Goal: Task Accomplishment & Management: Manage account settings

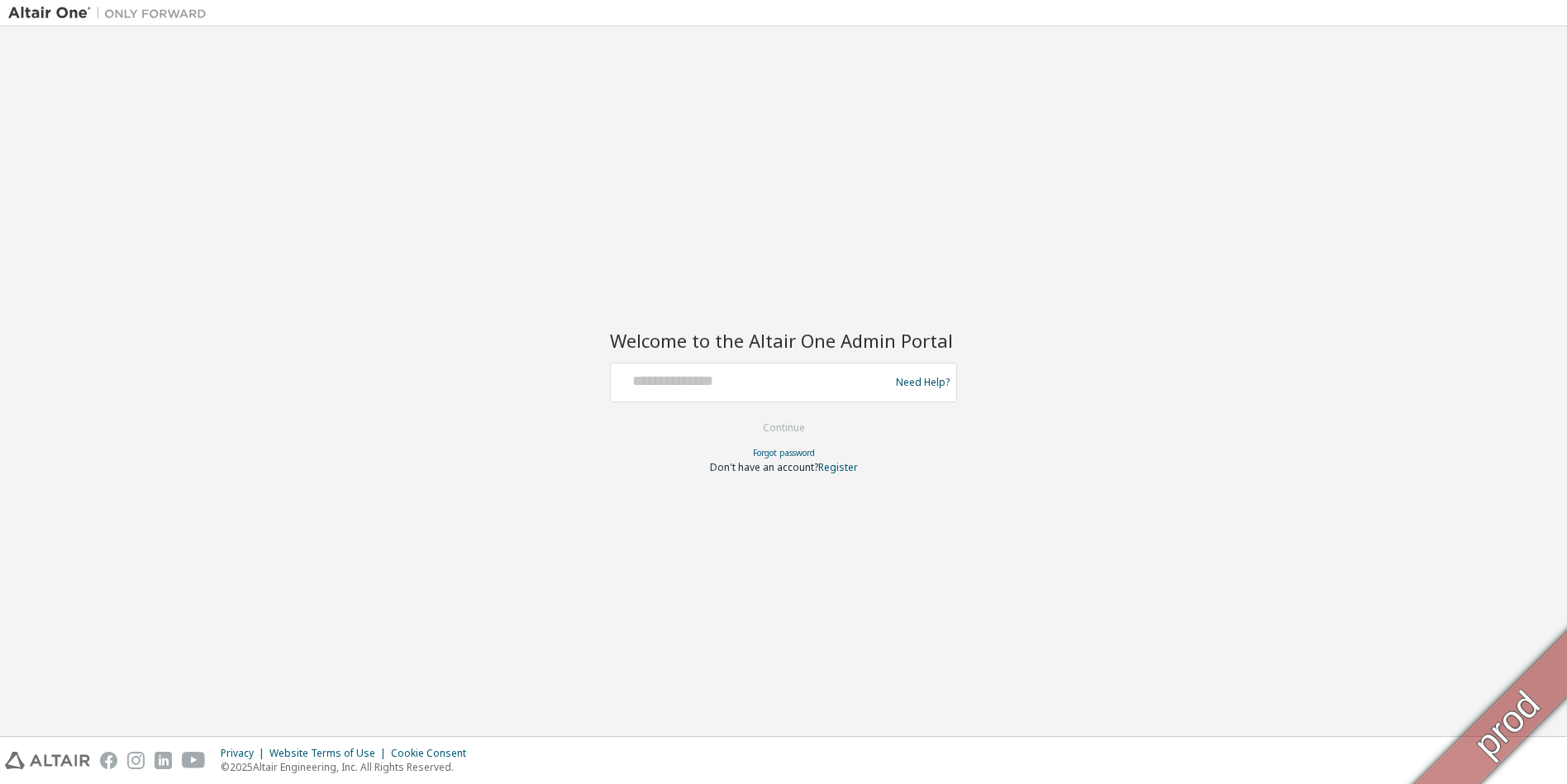
click at [810, 391] on div at bounding box center [752, 383] width 270 height 32
click at [809, 389] on input "text" at bounding box center [752, 379] width 270 height 24
type input "**********"
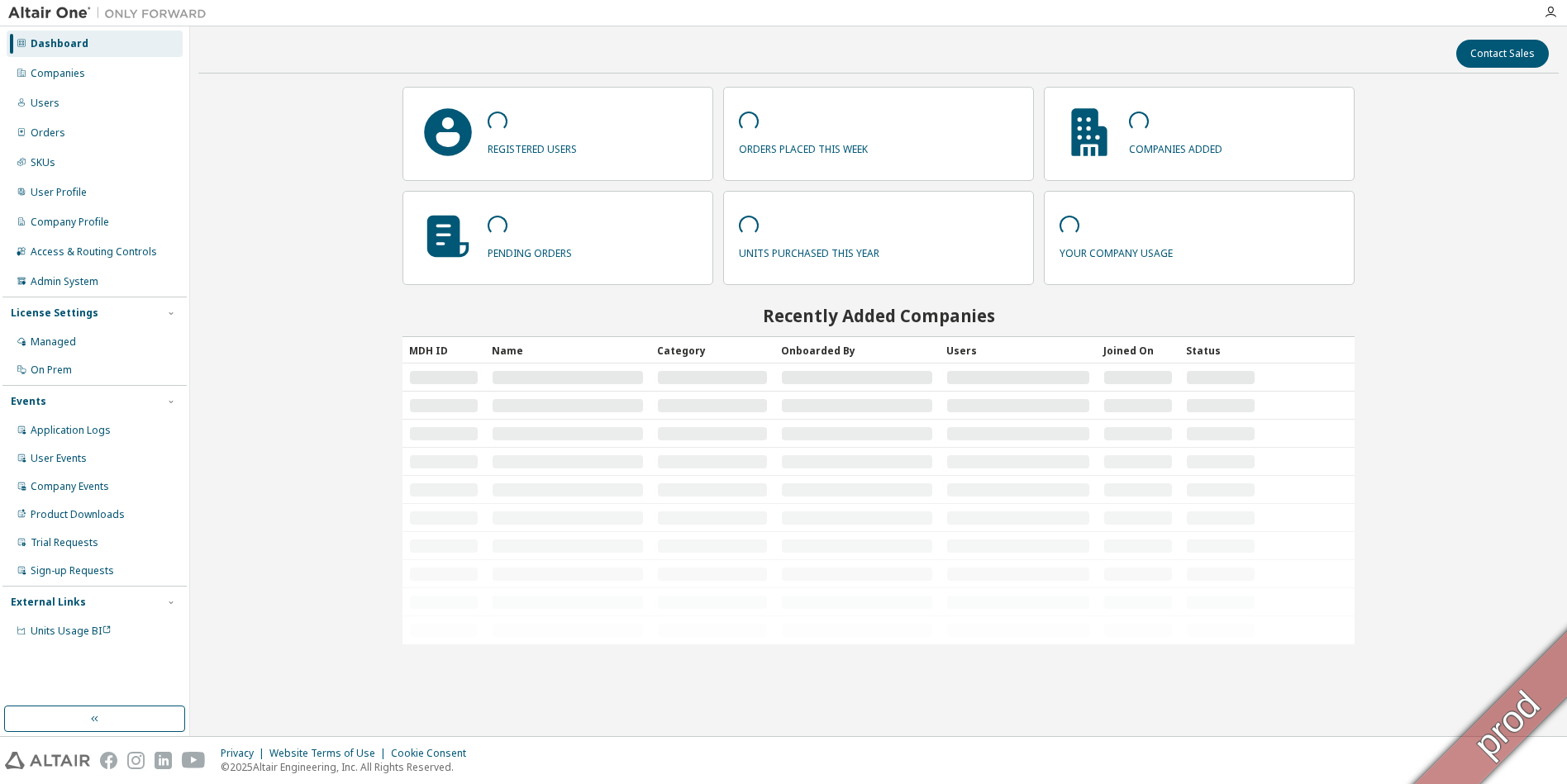
click at [61, 60] on div "Dashboard Companies Users Orders SKUs User Profile Company Profile Access & Rou…" at bounding box center [95, 337] width 184 height 617
click at [52, 76] on div "Companies" at bounding box center [58, 74] width 55 height 13
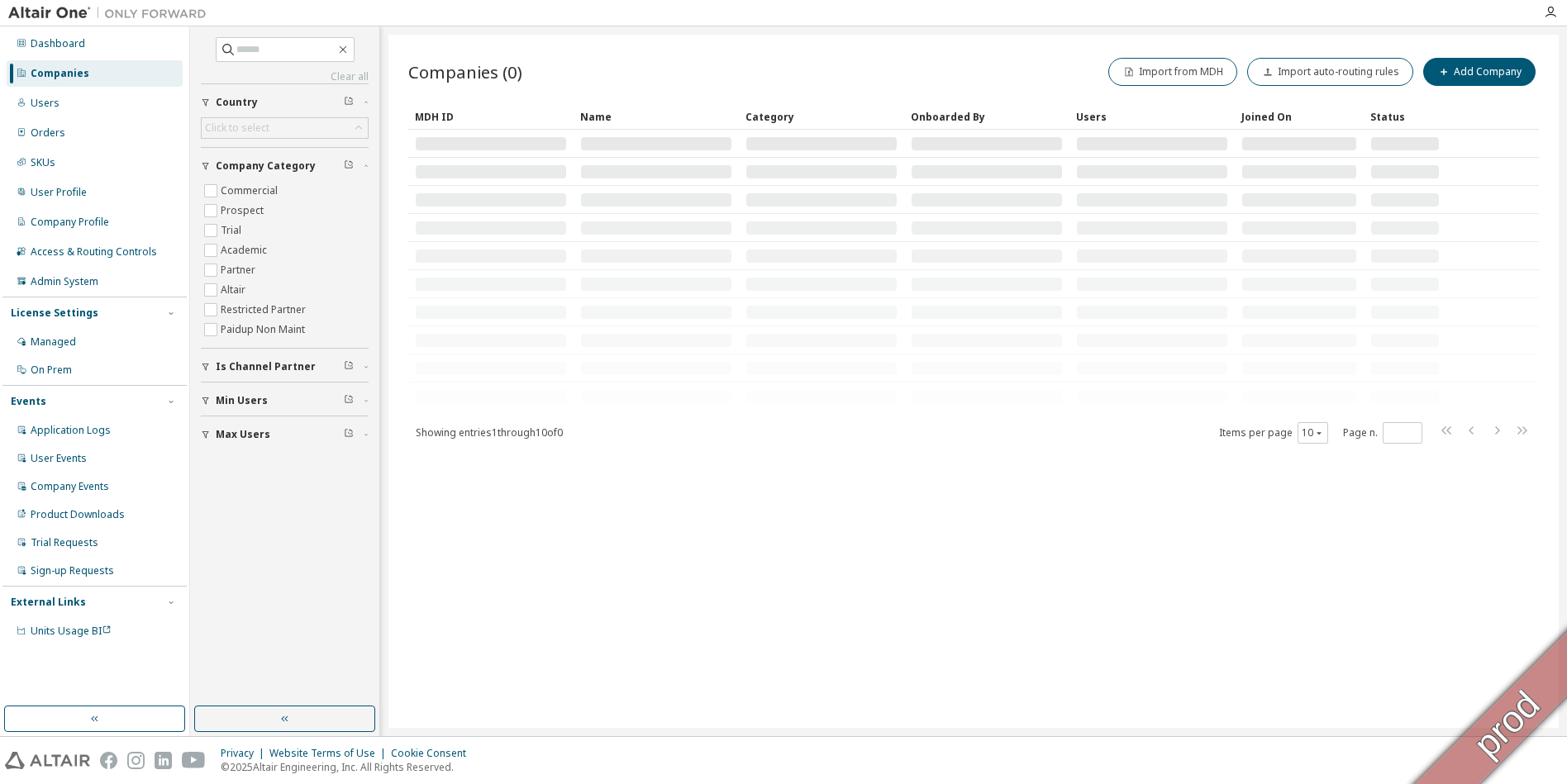
click at [276, 372] on span "Is Channel Partner" at bounding box center [266, 367] width 100 height 13
click at [232, 393] on label "Yes" at bounding box center [231, 392] width 20 height 20
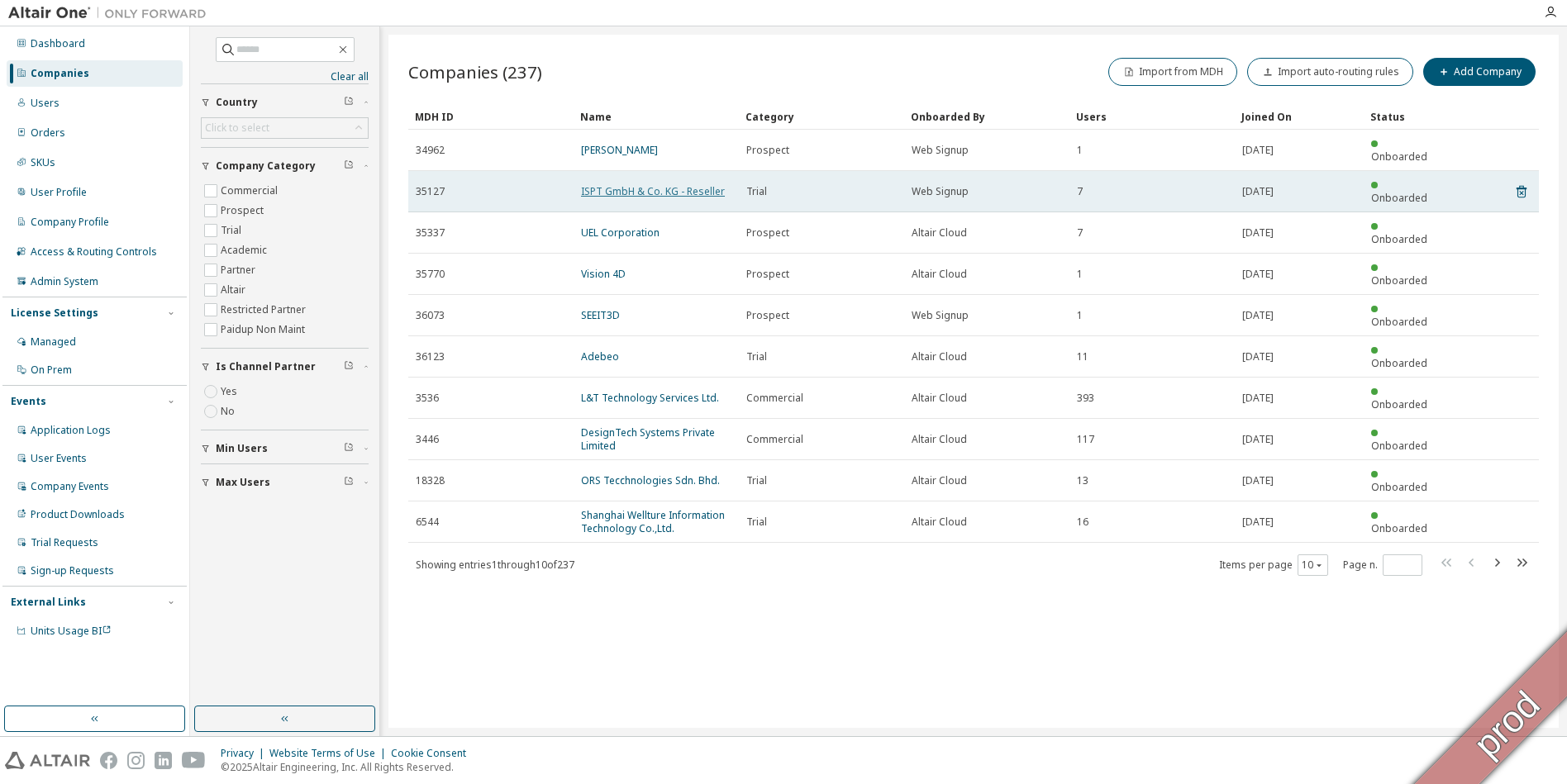
click at [638, 184] on link "ISPT GmbH & Co. KG - Reseller" at bounding box center [652, 191] width 144 height 14
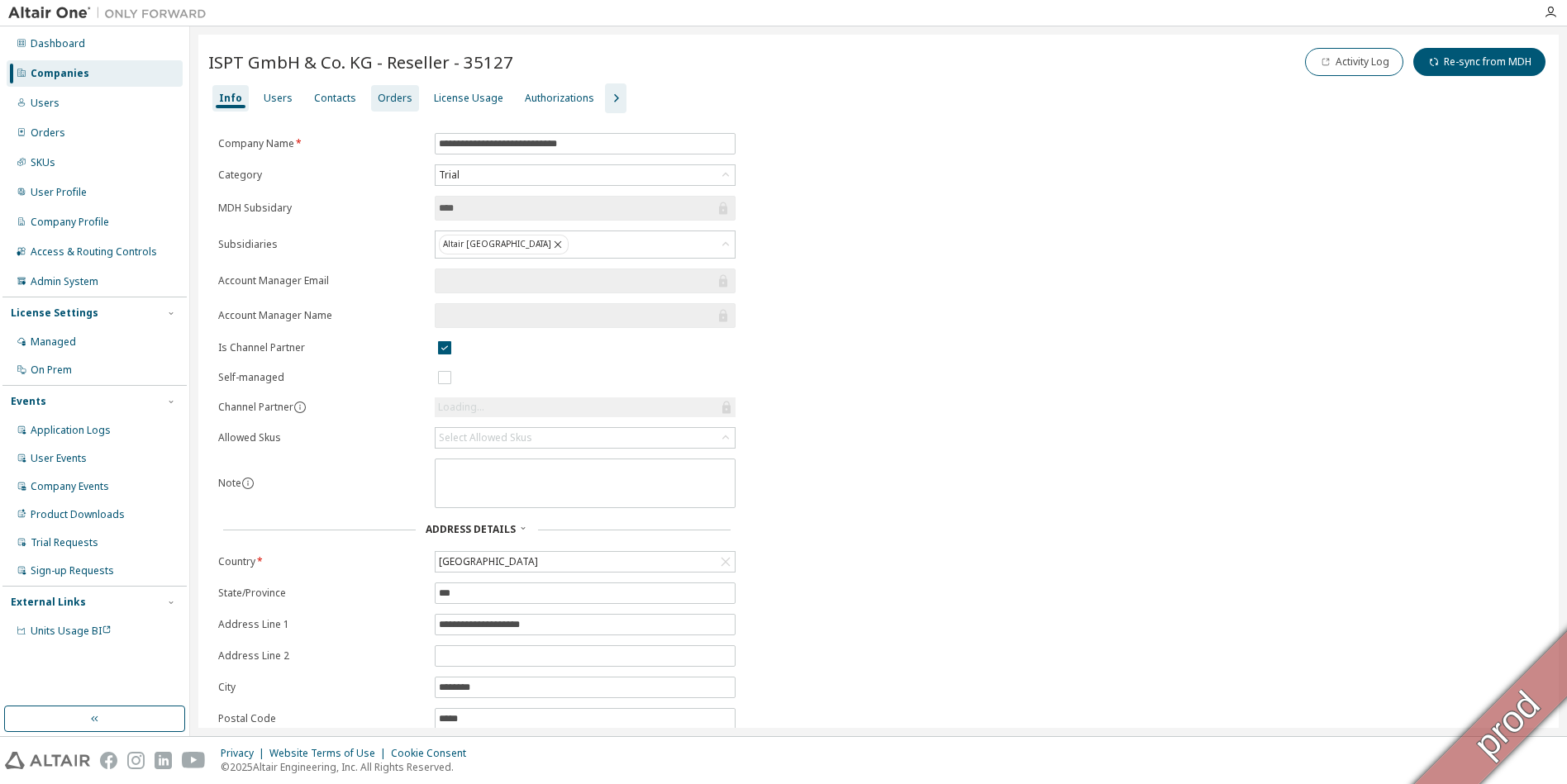
click at [395, 103] on div "Orders" at bounding box center [395, 98] width 35 height 13
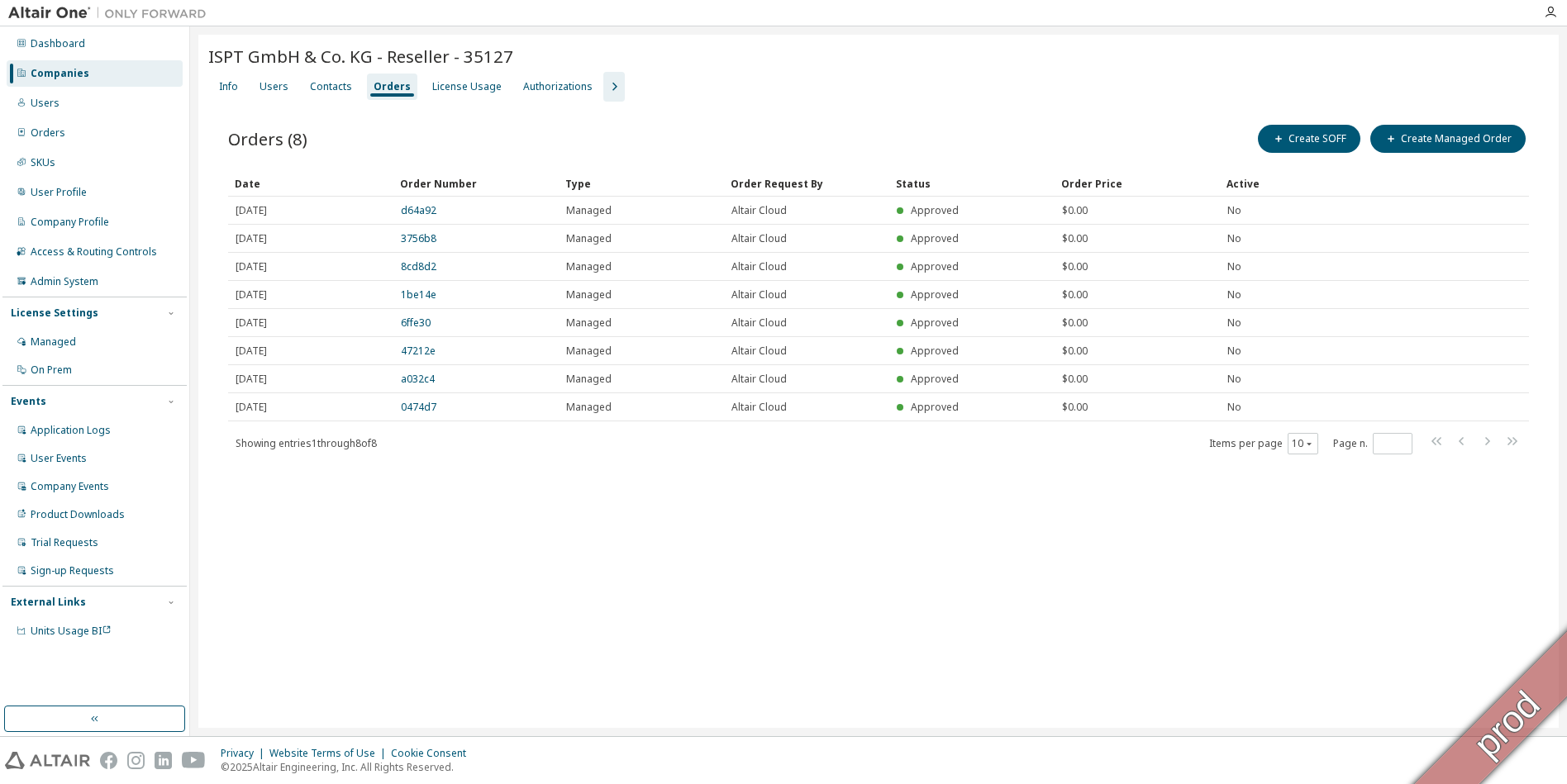
click at [76, 75] on div "Companies" at bounding box center [60, 74] width 59 height 13
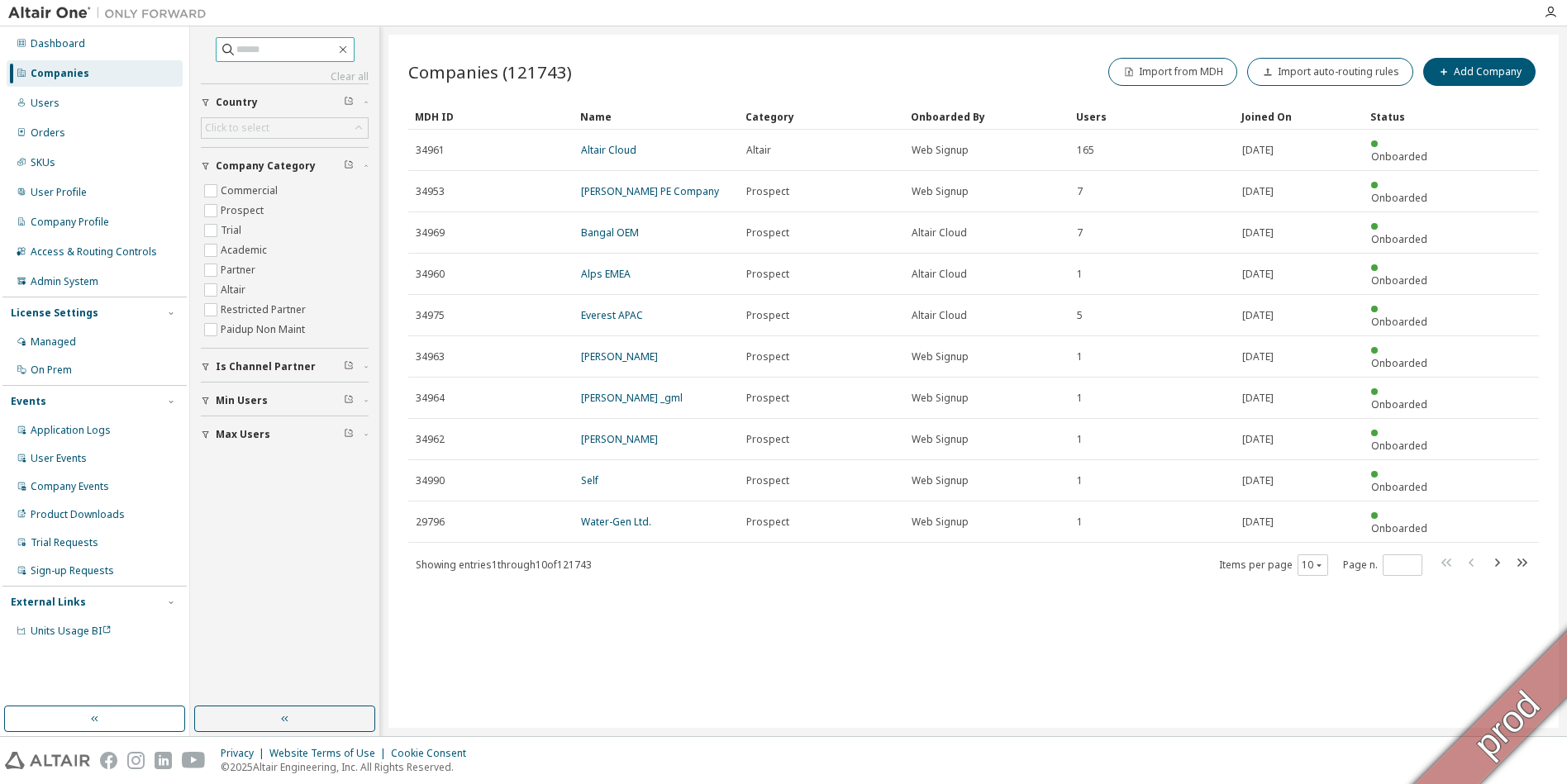
click at [238, 53] on input "text" at bounding box center [286, 50] width 99 height 17
paste input "*****"
type input "*****"
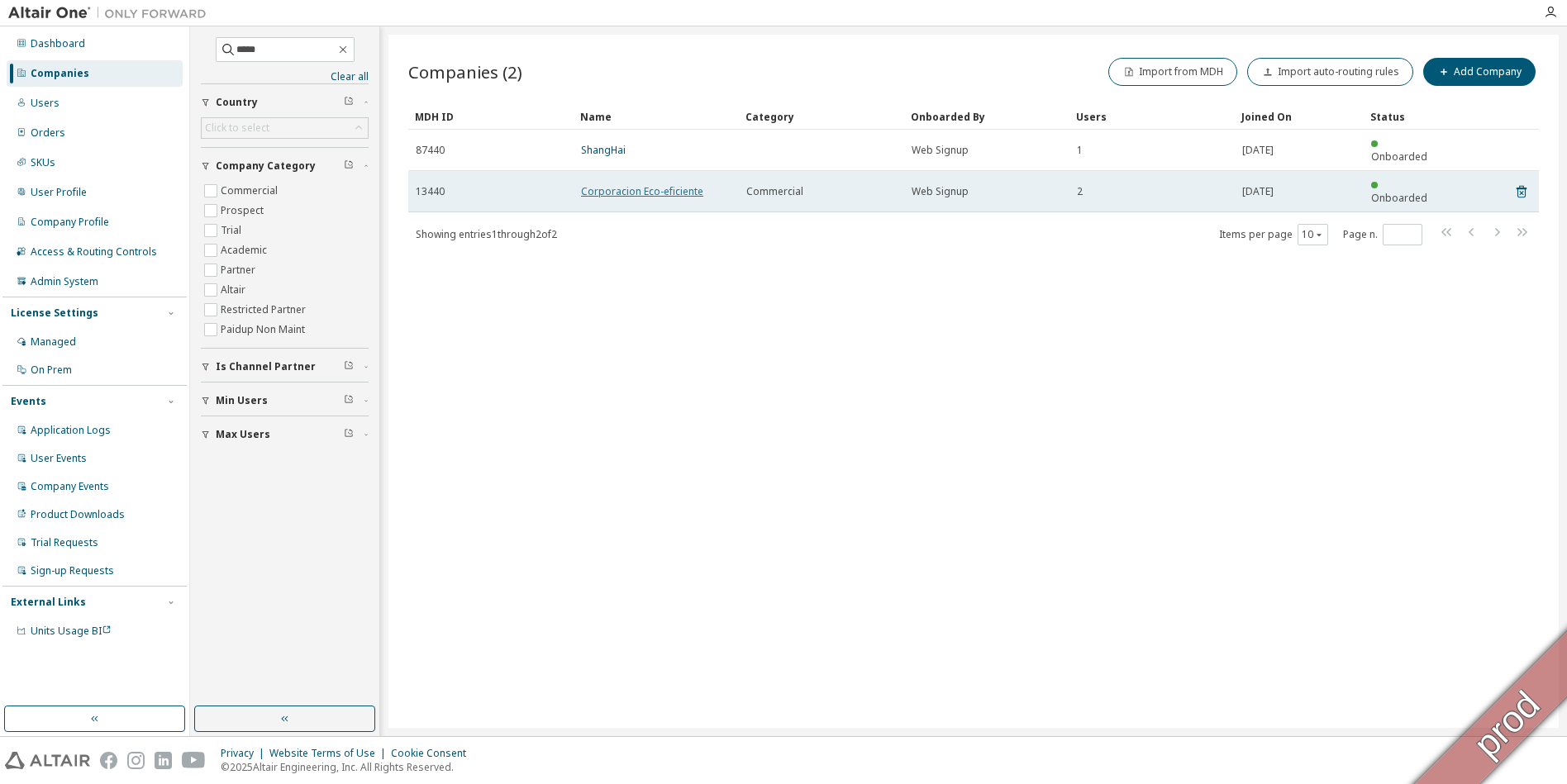
click at [628, 184] on link "Corporacion Eco-eficiente" at bounding box center [641, 191] width 122 height 14
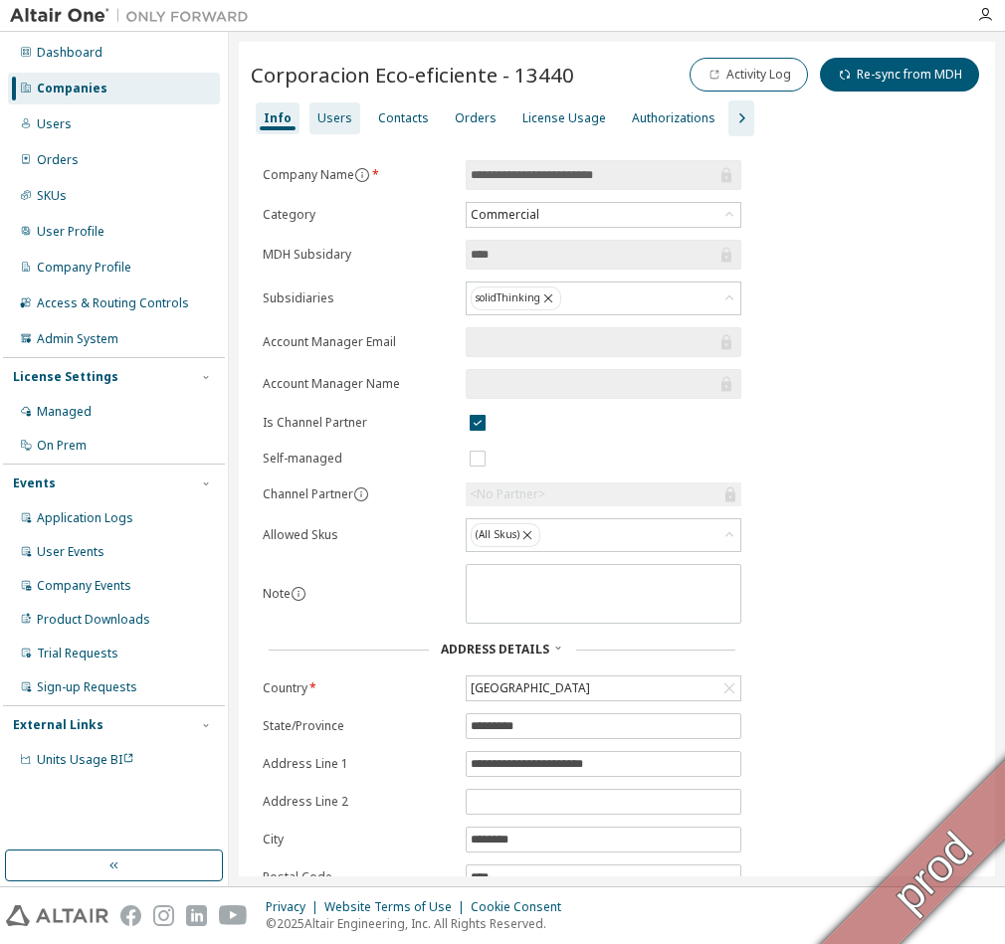
click at [317, 117] on div "Users" at bounding box center [334, 118] width 35 height 16
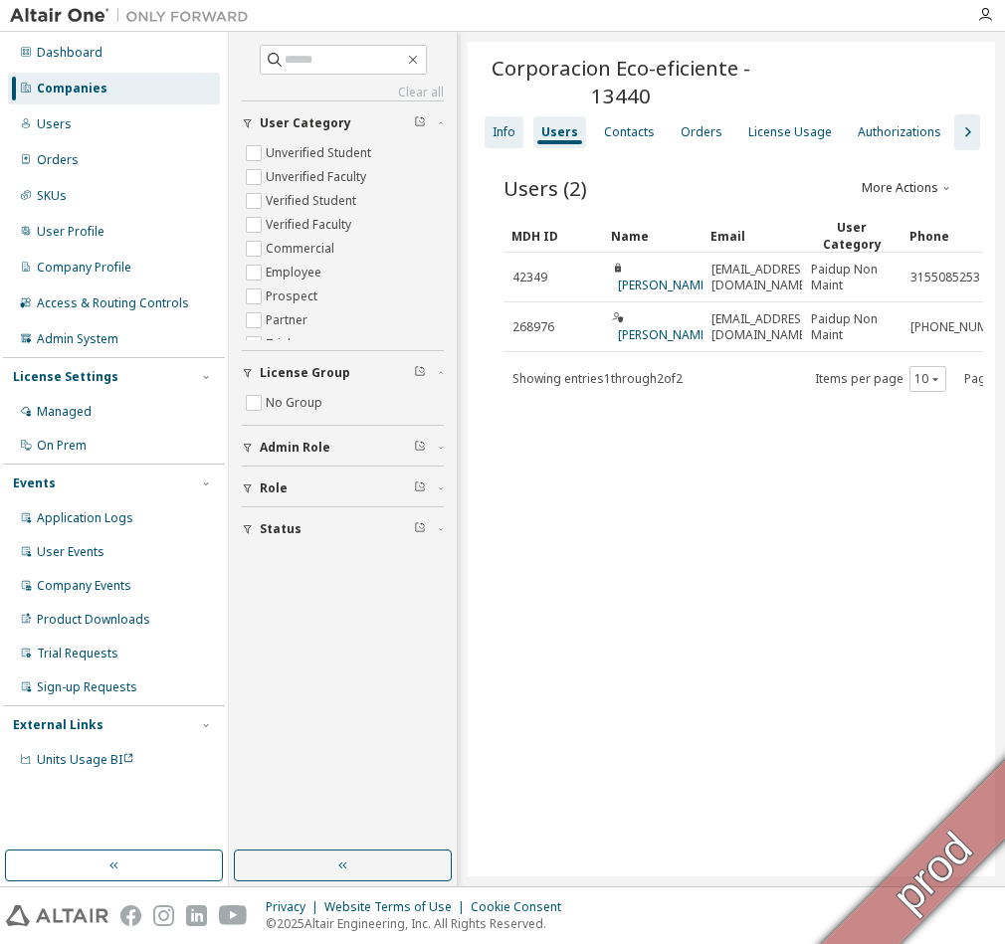
click at [503, 129] on div "Info" at bounding box center [504, 132] width 23 height 16
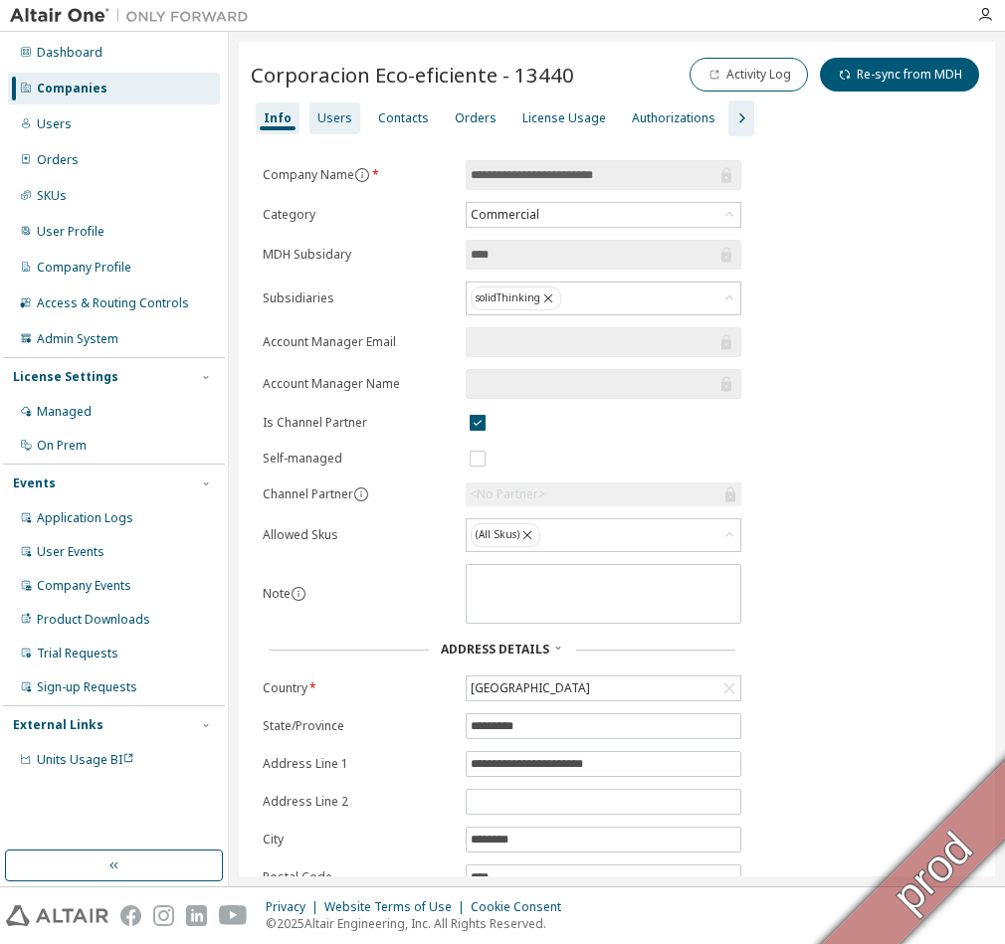
click at [317, 114] on div "Users" at bounding box center [334, 118] width 35 height 16
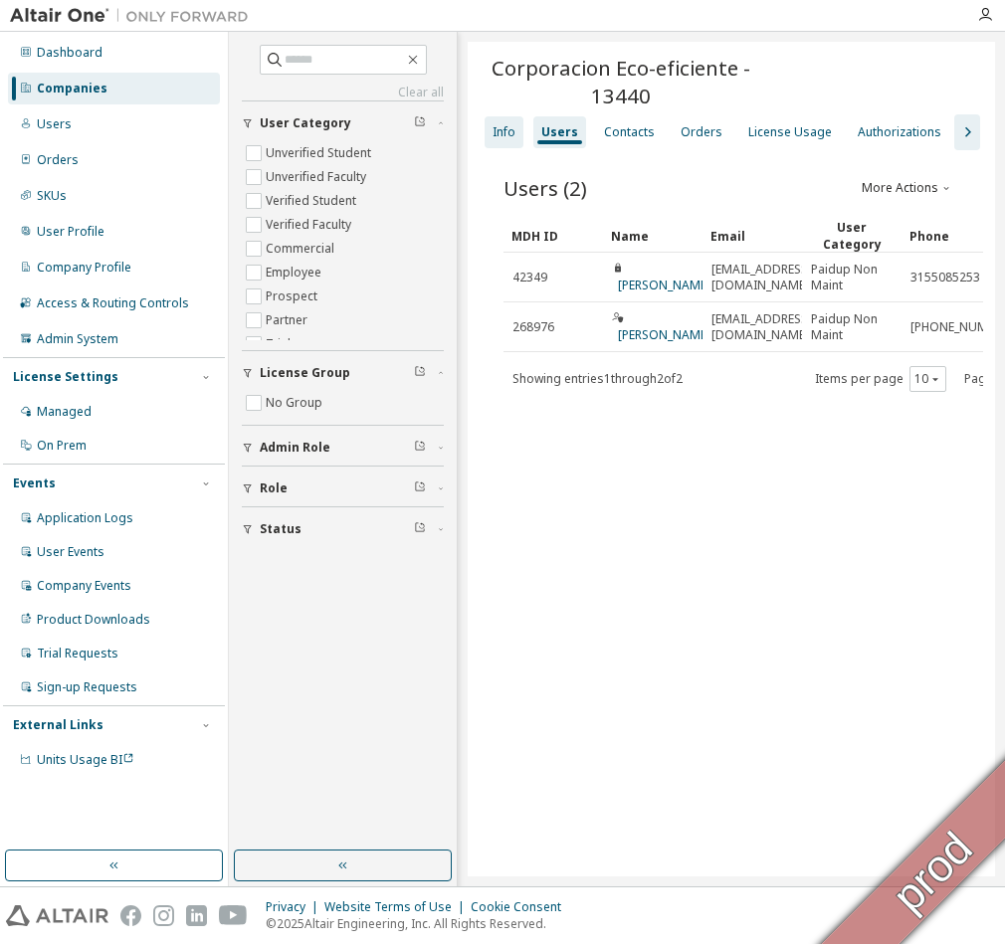
click at [491, 135] on div "Info" at bounding box center [504, 132] width 39 height 32
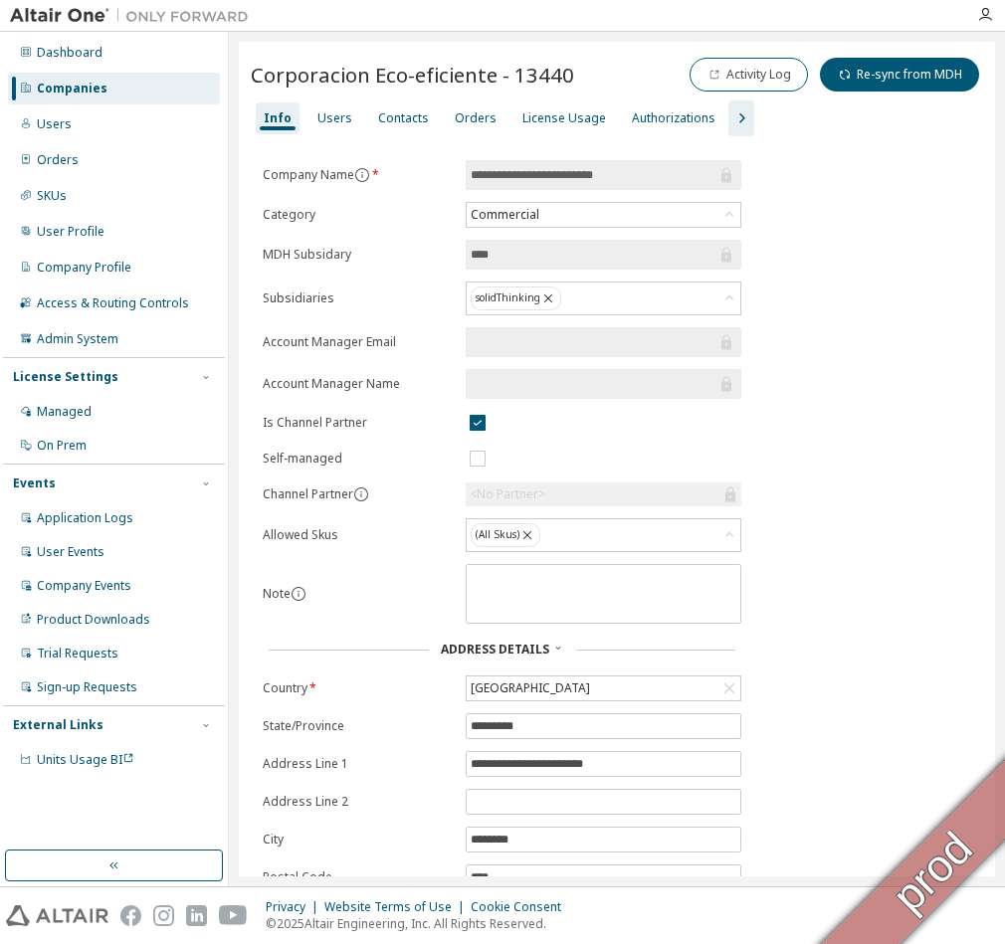
click at [729, 120] on icon "button" at bounding box center [741, 118] width 24 height 24
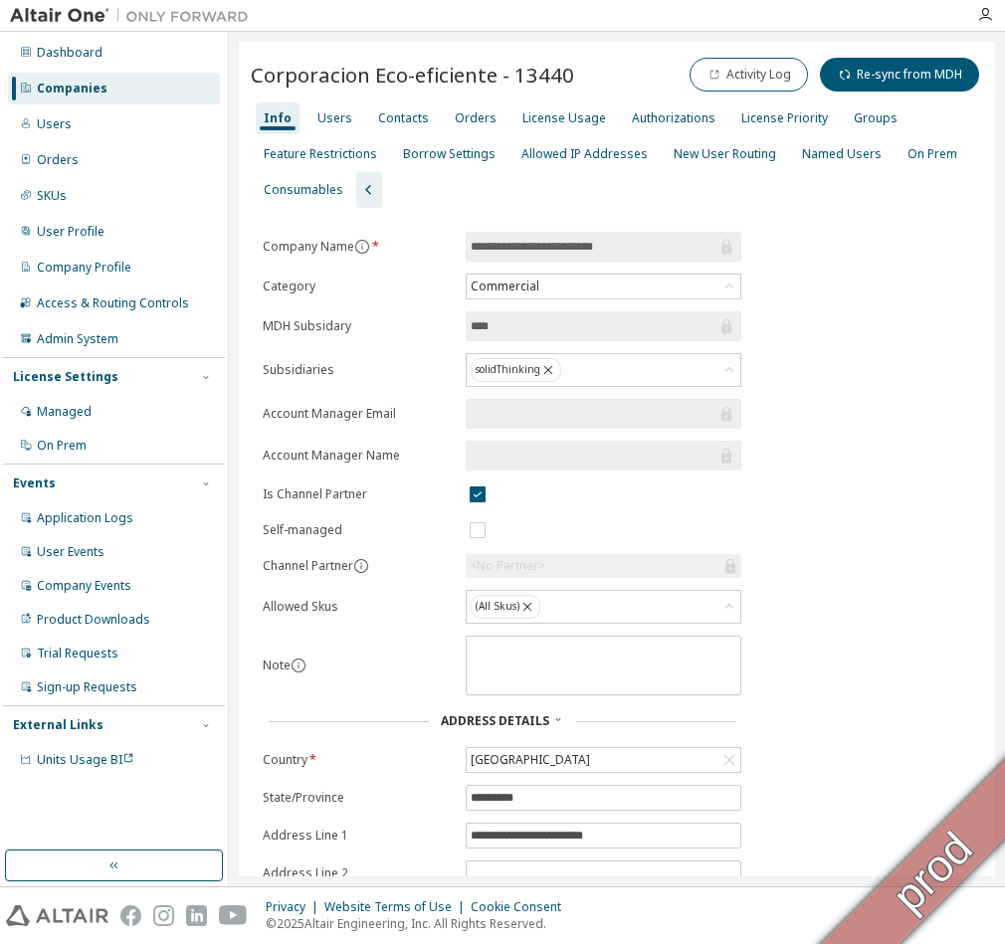
click at [266, 119] on div "Info" at bounding box center [278, 118] width 28 height 16
click at [328, 114] on div "Users" at bounding box center [334, 118] width 35 height 16
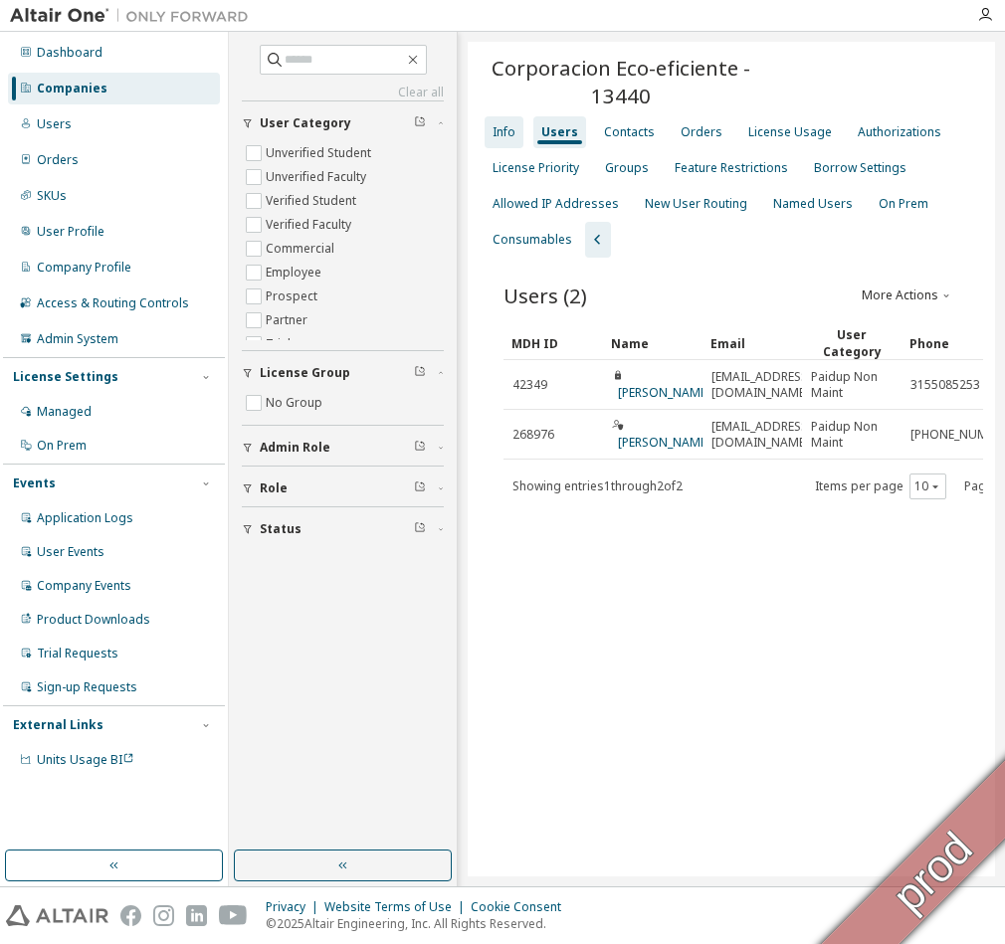
click at [509, 130] on div "Info" at bounding box center [504, 132] width 23 height 16
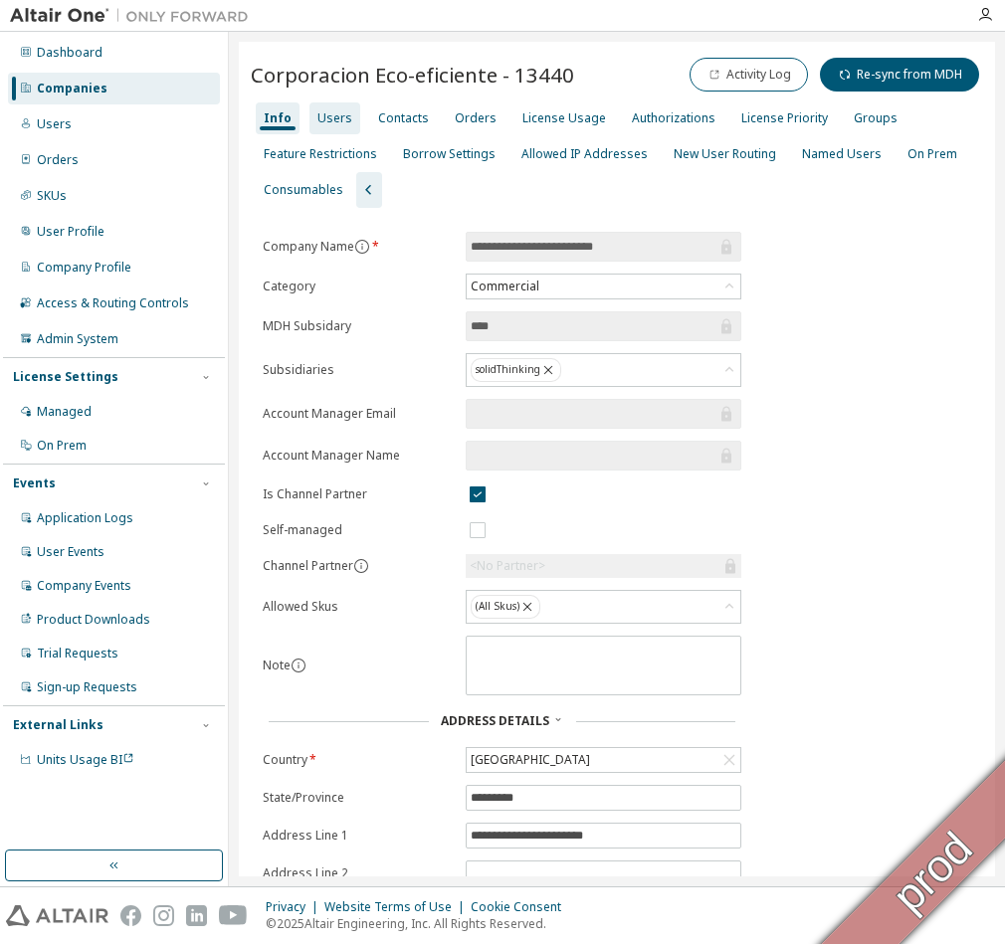
click at [336, 121] on div "Users" at bounding box center [334, 118] width 35 height 16
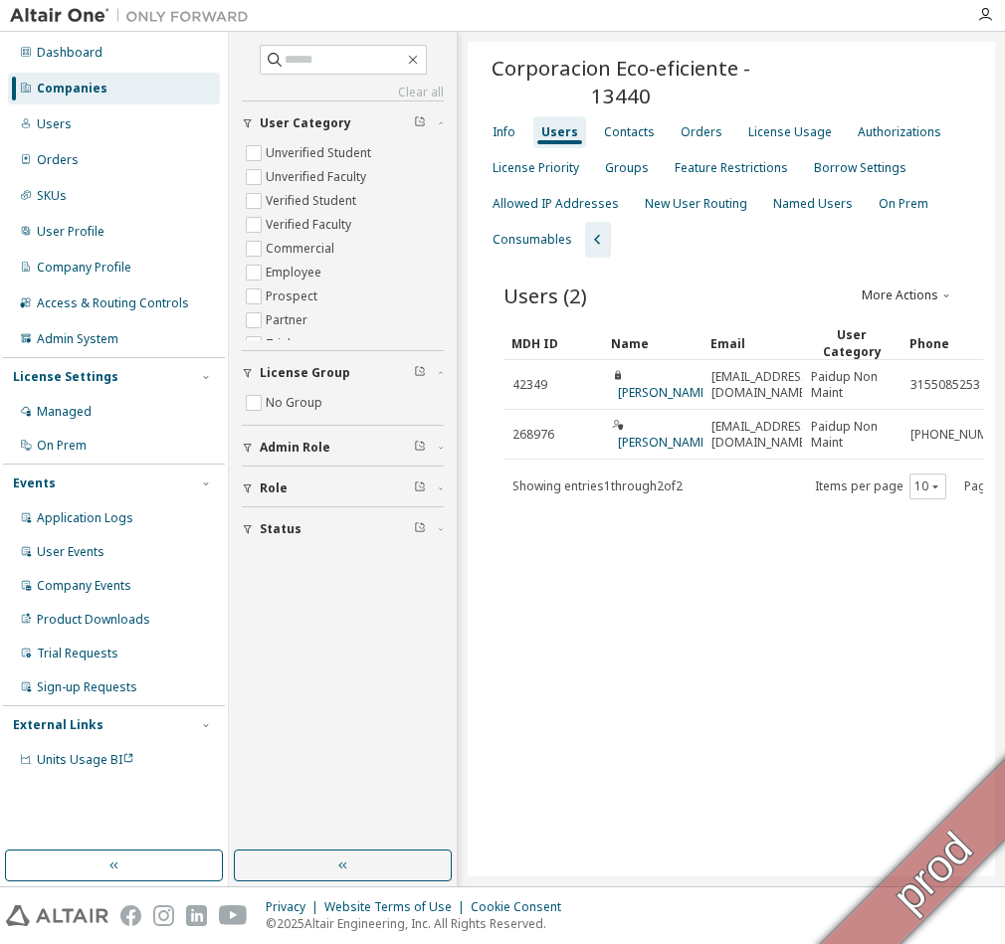
click at [65, 92] on div "Companies" at bounding box center [72, 89] width 71 height 16
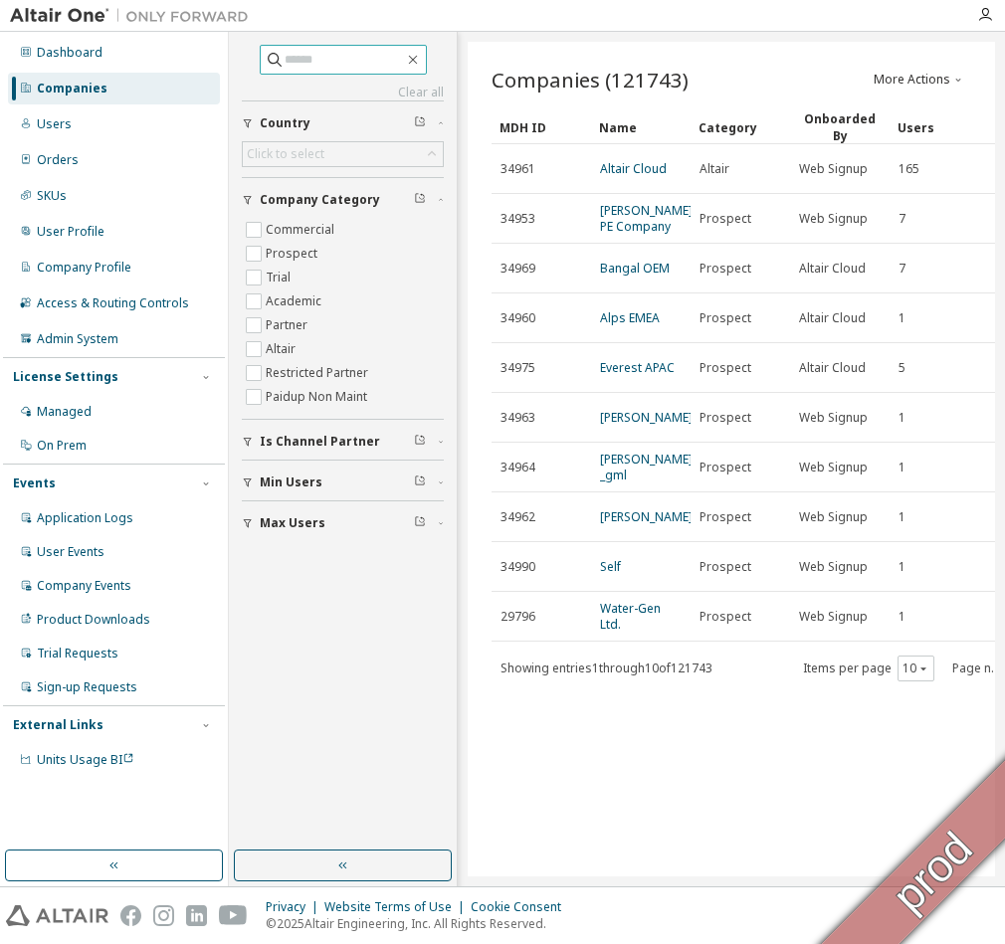
click at [306, 66] on input "text" at bounding box center [344, 60] width 119 height 20
paste input "*****"
click at [361, 61] on input "*****" at bounding box center [344, 60] width 119 height 20
type input "*****"
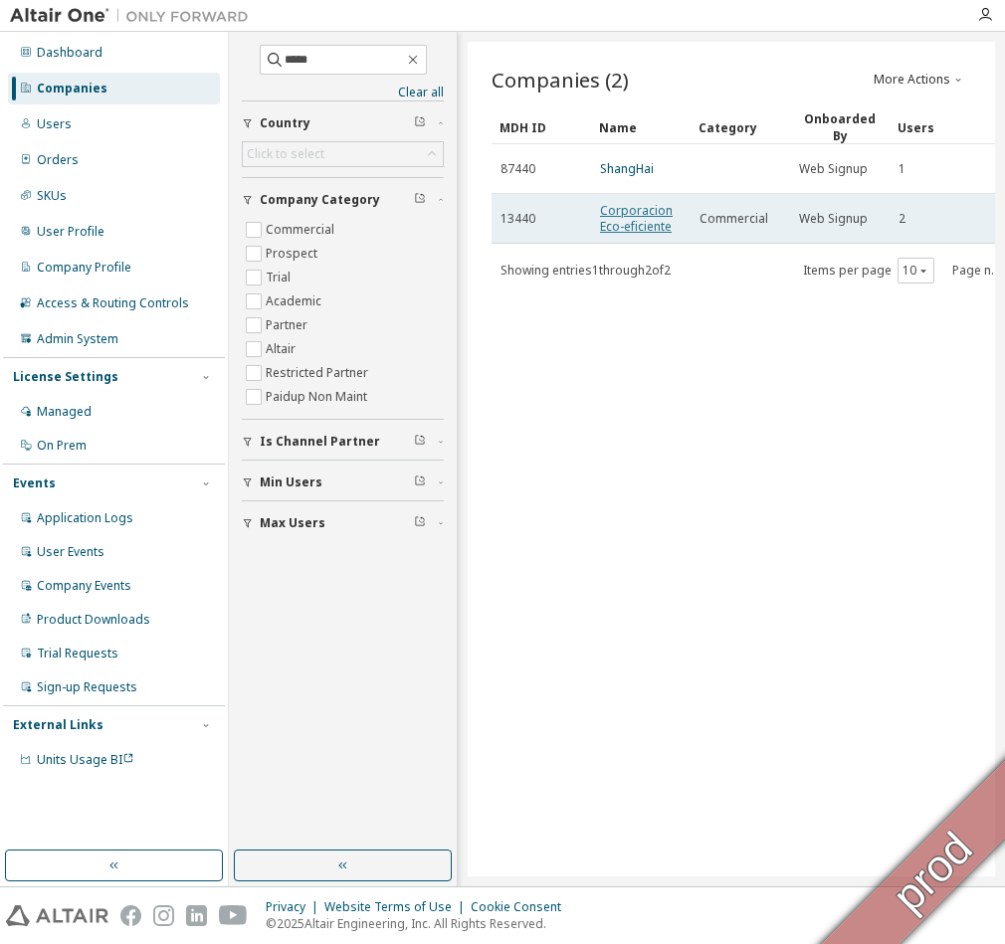
click at [628, 212] on link "Corporacion Eco-eficiente" at bounding box center [636, 218] width 73 height 33
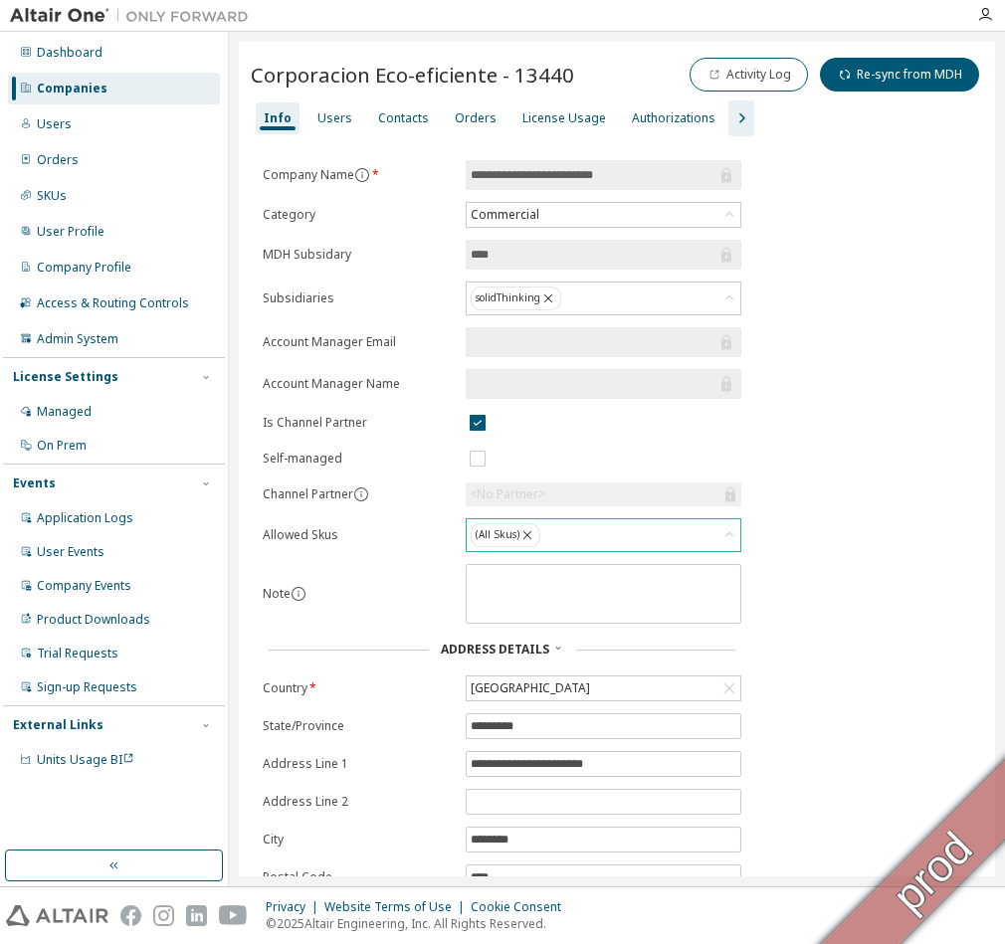
click at [661, 539] on div "(All Skus)" at bounding box center [604, 535] width 274 height 32
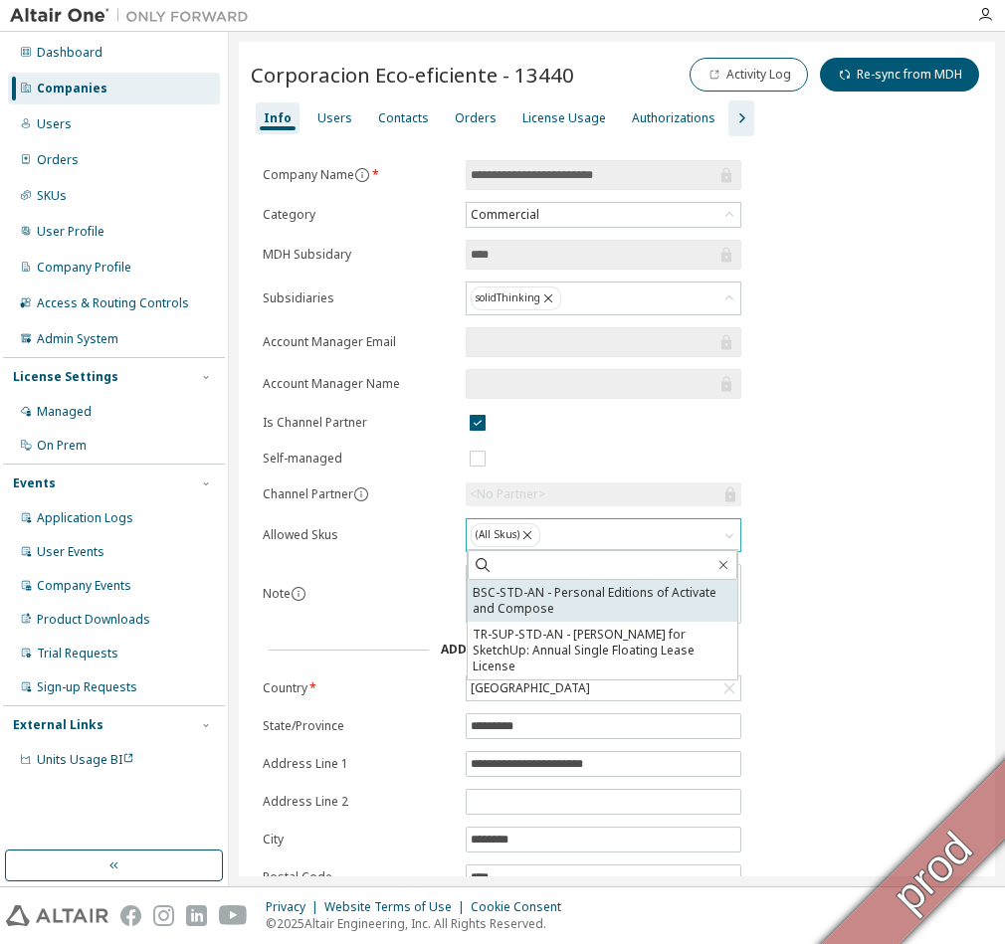
click at [626, 594] on li "BSC-STD-AN - Personal Editions of Activate and Compose" at bounding box center [603, 601] width 270 height 42
